Goal: Task Accomplishment & Management: Use online tool/utility

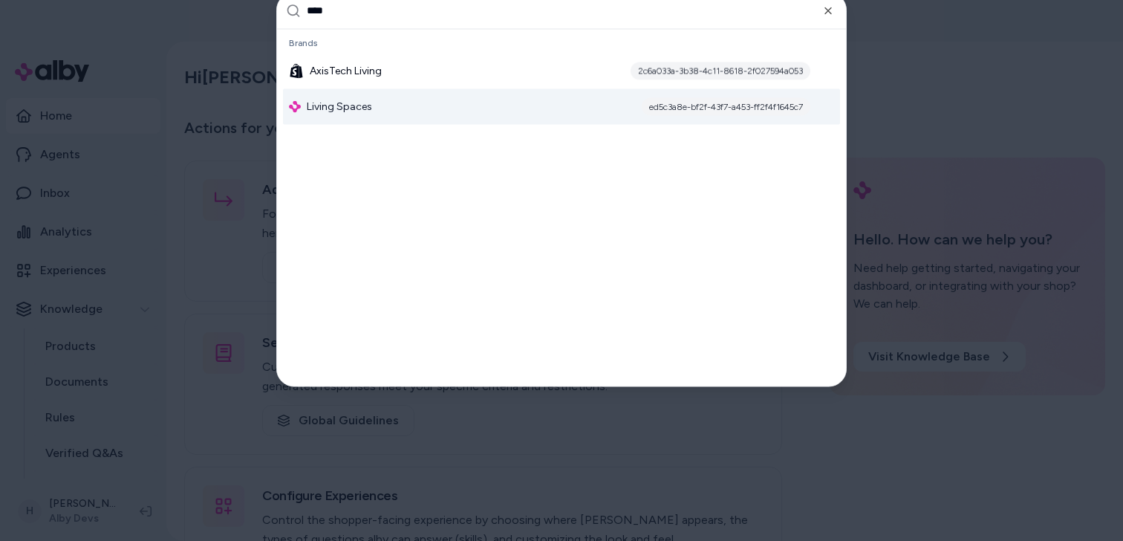
type input "****"
click at [382, 95] on div "Living Spaces ed5c3a8e-bf2f-43f7-a453-ff2f4f1645c7" at bounding box center [561, 106] width 557 height 36
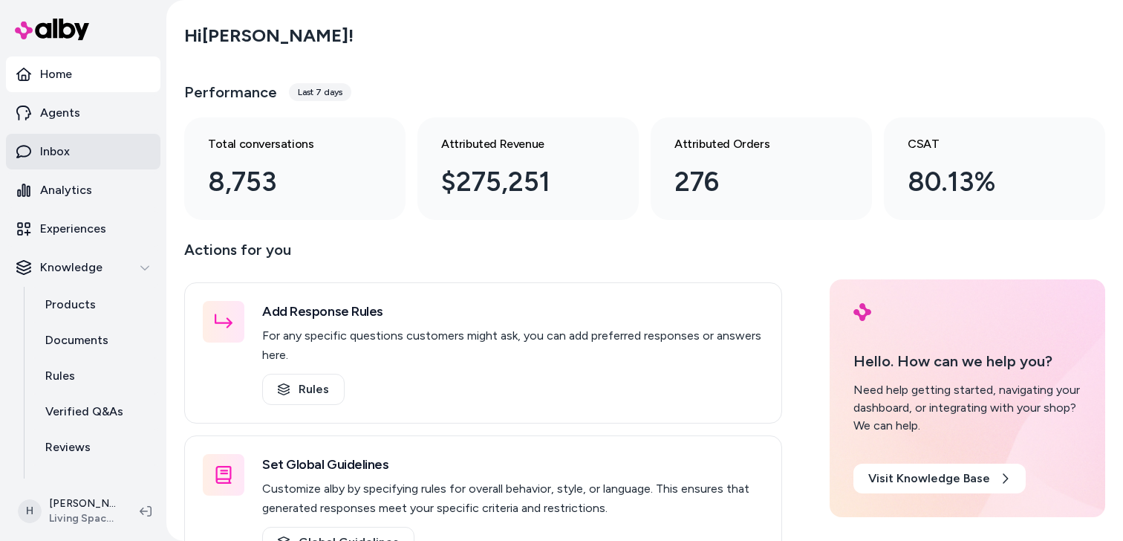
click at [74, 157] on link "Inbox" at bounding box center [83, 152] width 154 height 36
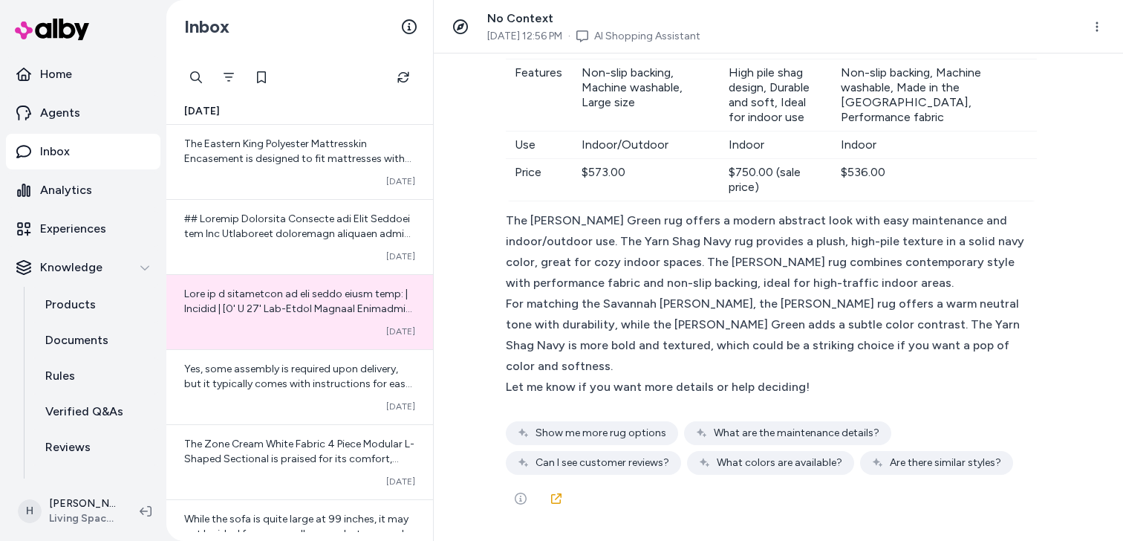
scroll to position [10830, 0]
